Goal: Task Accomplishment & Management: Manage account settings

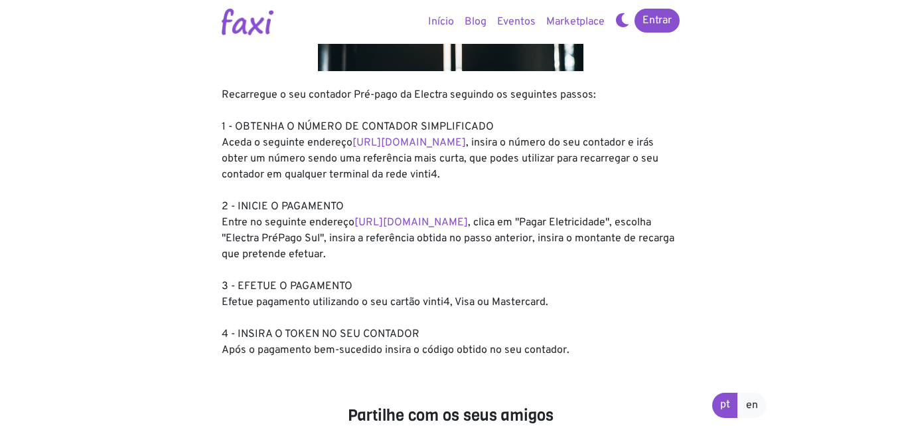
scroll to position [133, 0]
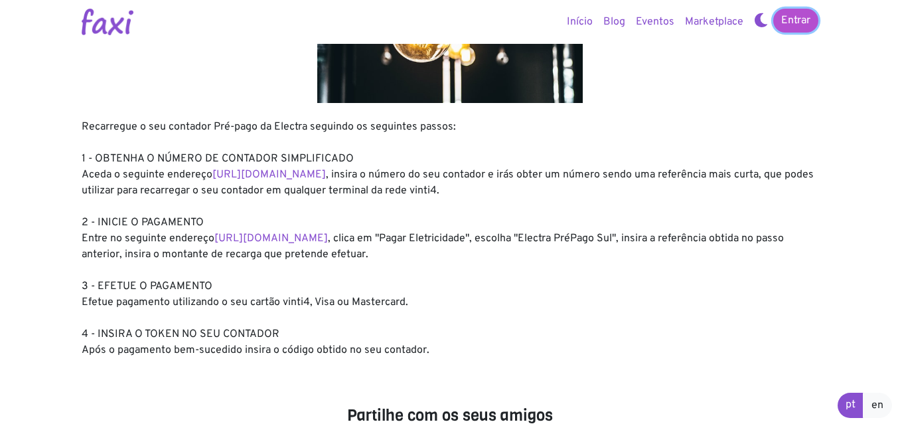
click at [648, 19] on link "Entrar" at bounding box center [795, 21] width 45 height 24
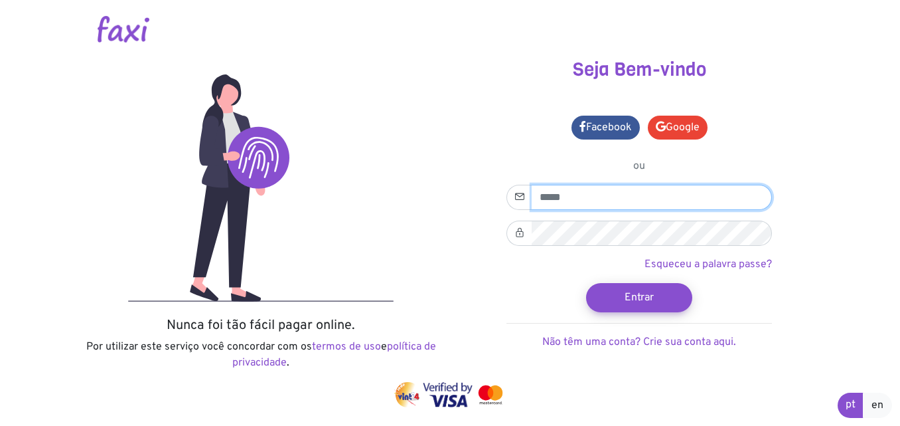
click at [577, 192] on input "email" at bounding box center [652, 197] width 240 height 25
type input "**********"
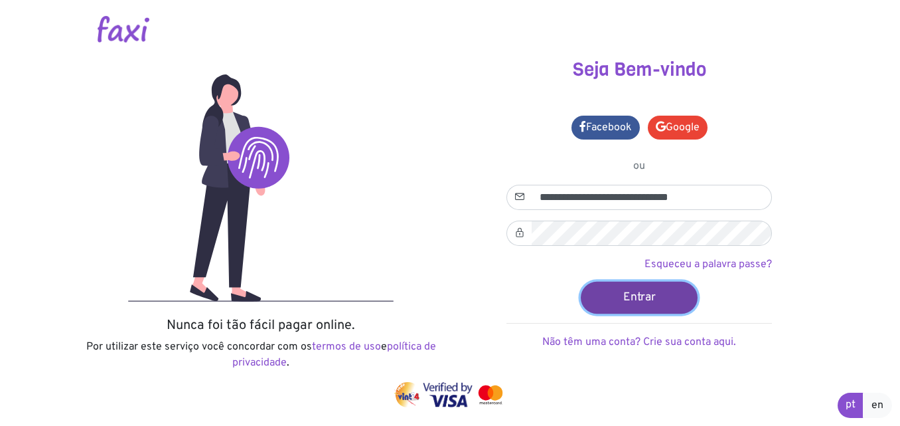
click at [623, 303] on button "Entrar" at bounding box center [639, 297] width 117 height 32
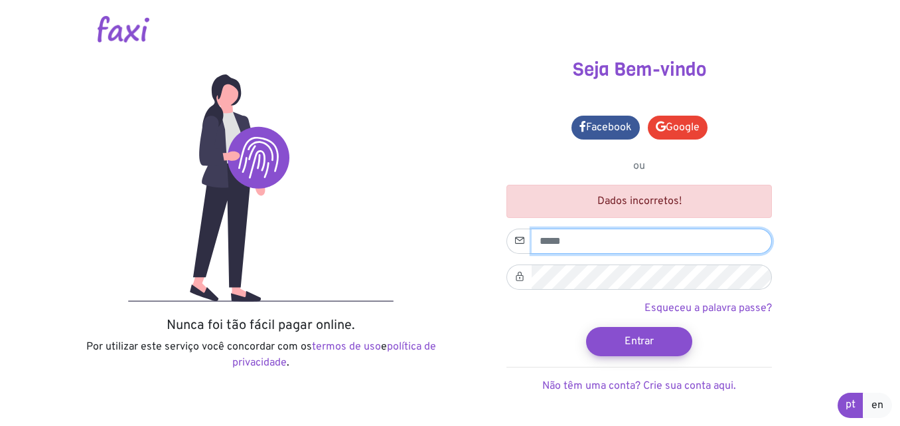
click at [561, 250] on input "email" at bounding box center [652, 240] width 240 height 25
click at [343, 176] on img at bounding box center [261, 187] width 266 height 227
